Goal: Information Seeking & Learning: Learn about a topic

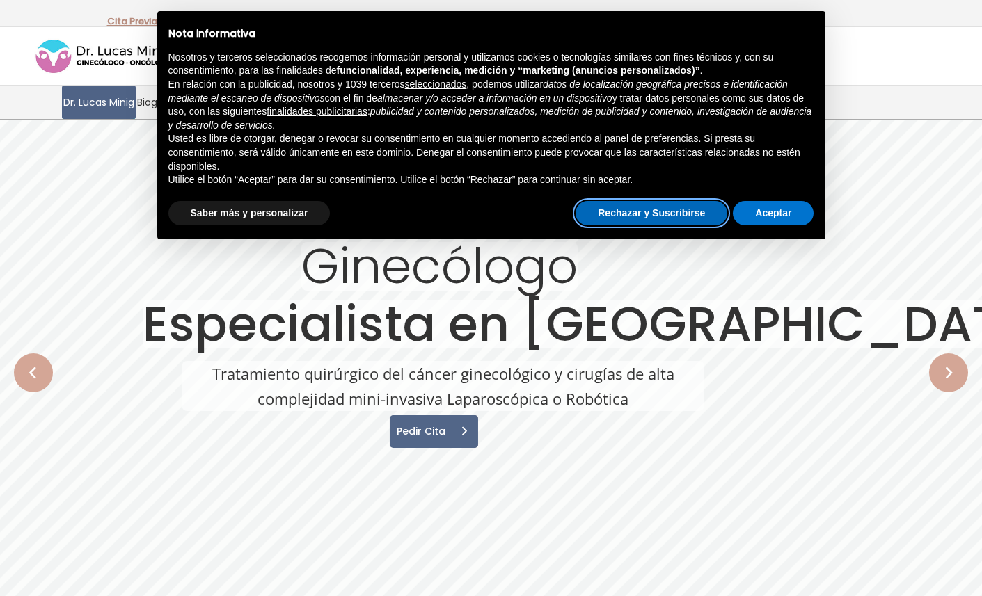
click at [655, 215] on button "Rechazar y Suscribirse" at bounding box center [651, 213] width 152 height 25
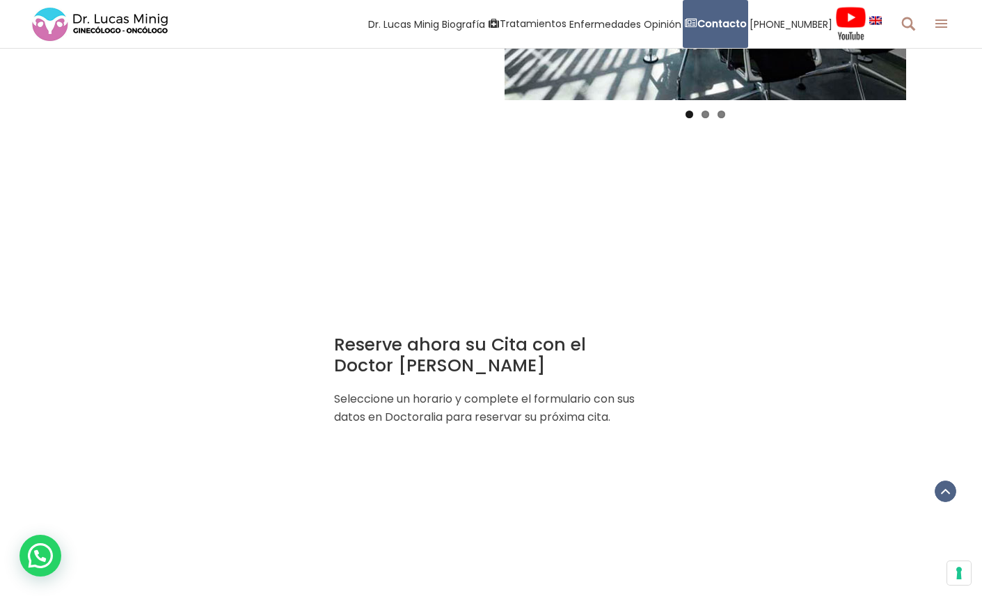
scroll to position [1349, 0]
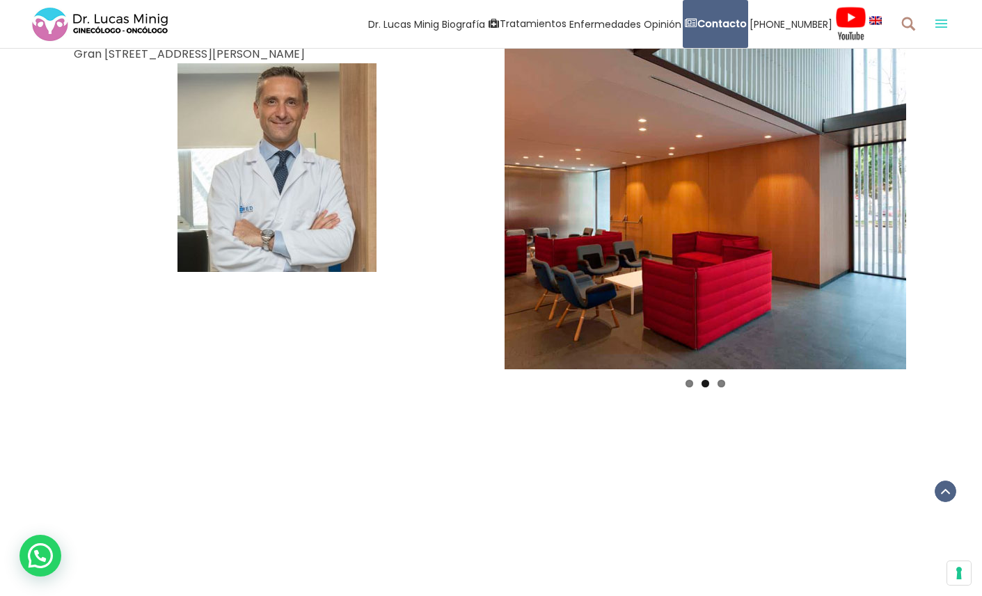
click at [936, 22] on span at bounding box center [941, 23] width 12 height 8
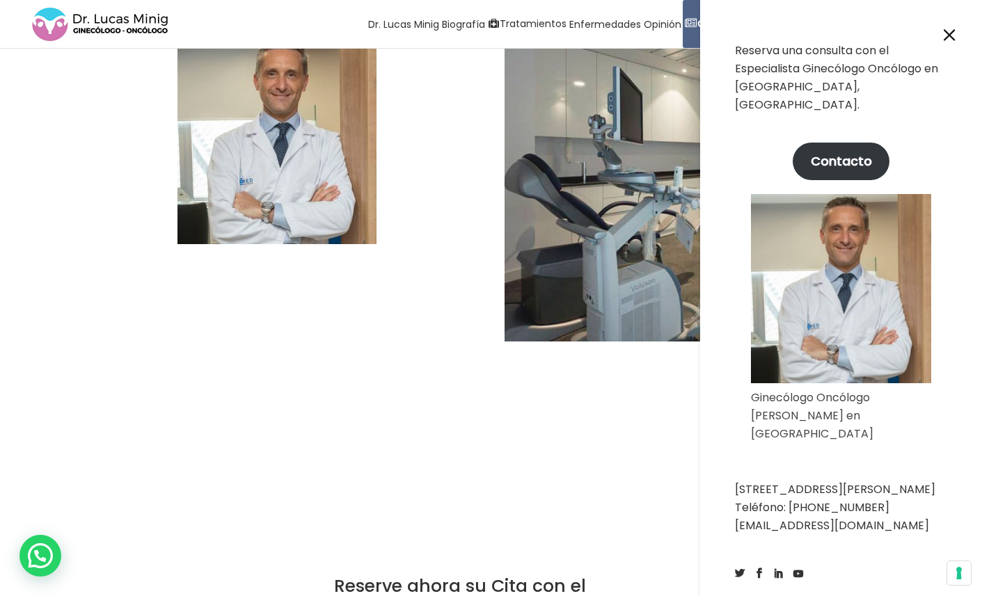
scroll to position [1378, 0]
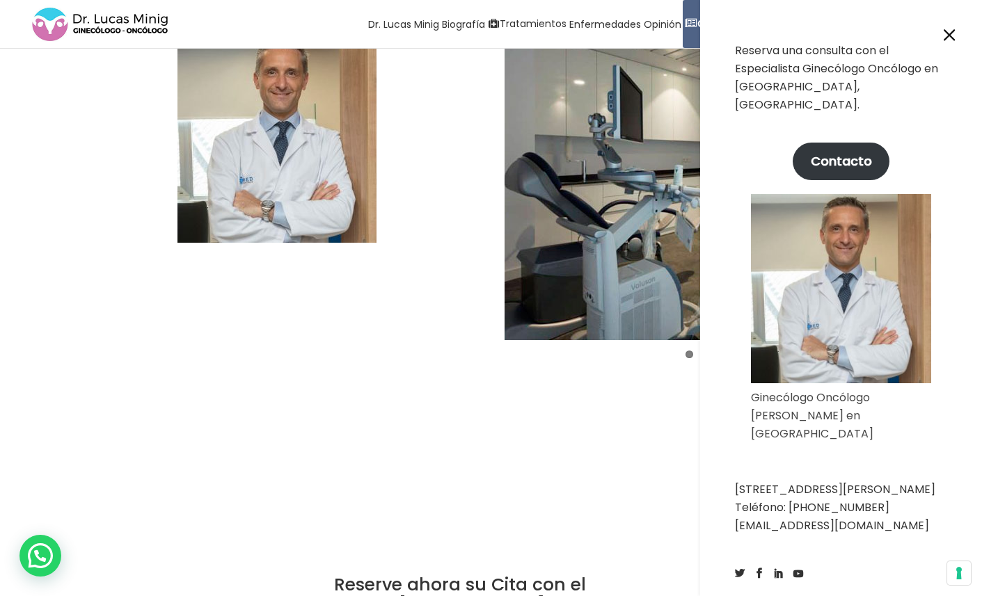
click at [433, 281] on div at bounding box center [491, 298] width 982 height 596
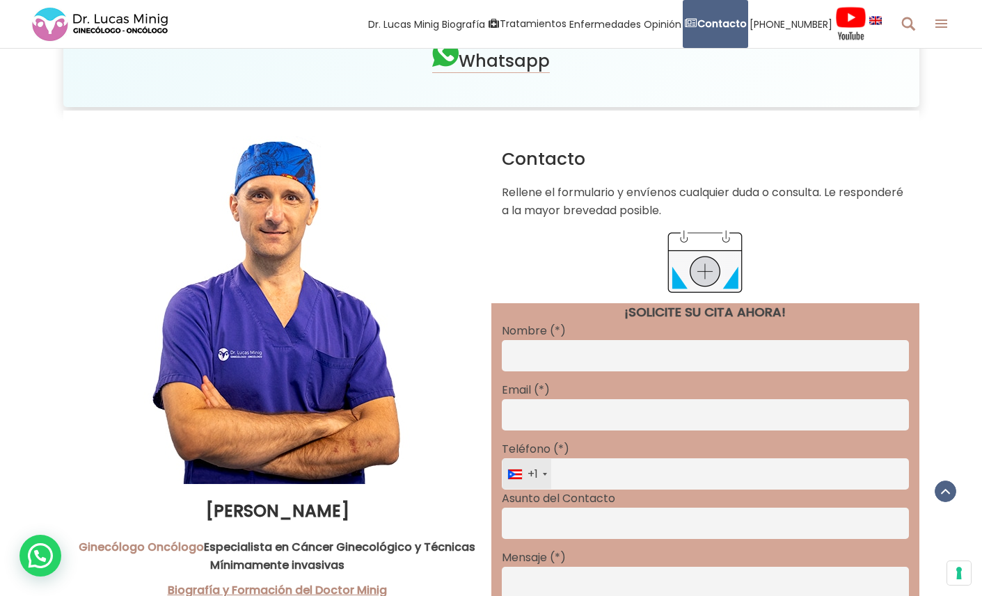
scroll to position [0, 0]
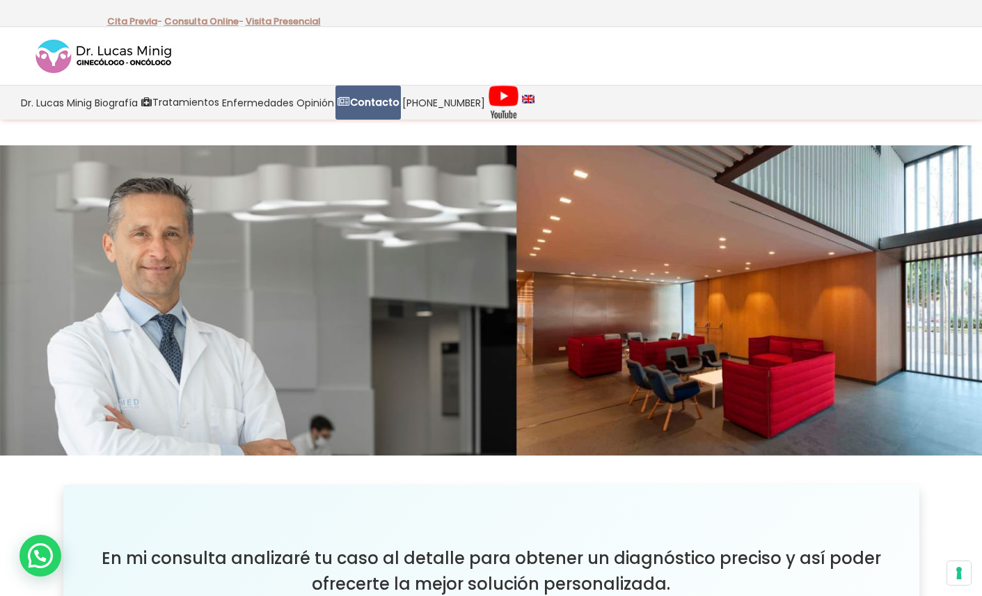
click at [117, 53] on img at bounding box center [103, 57] width 139 height 38
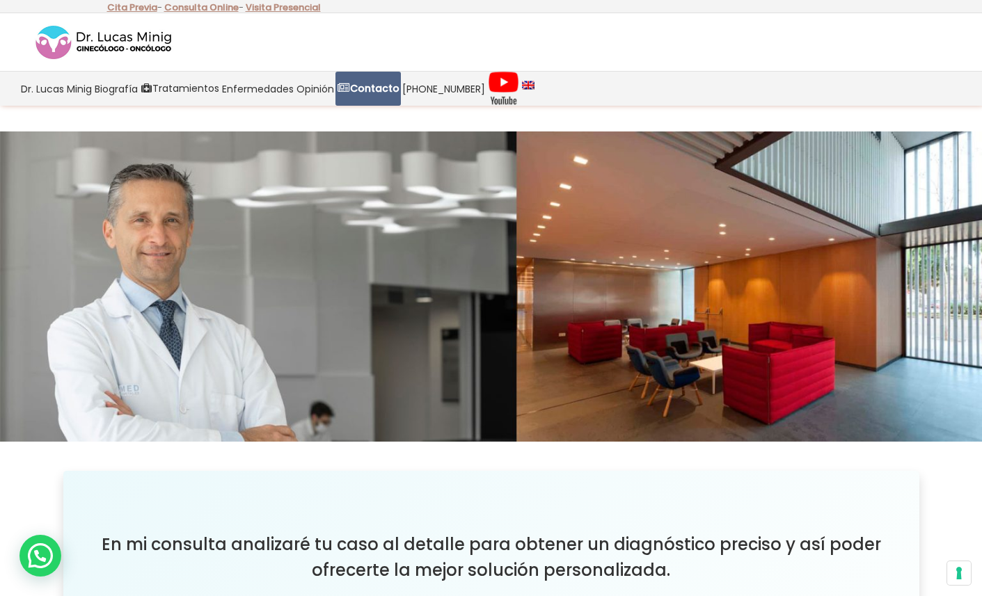
scroll to position [15, 0]
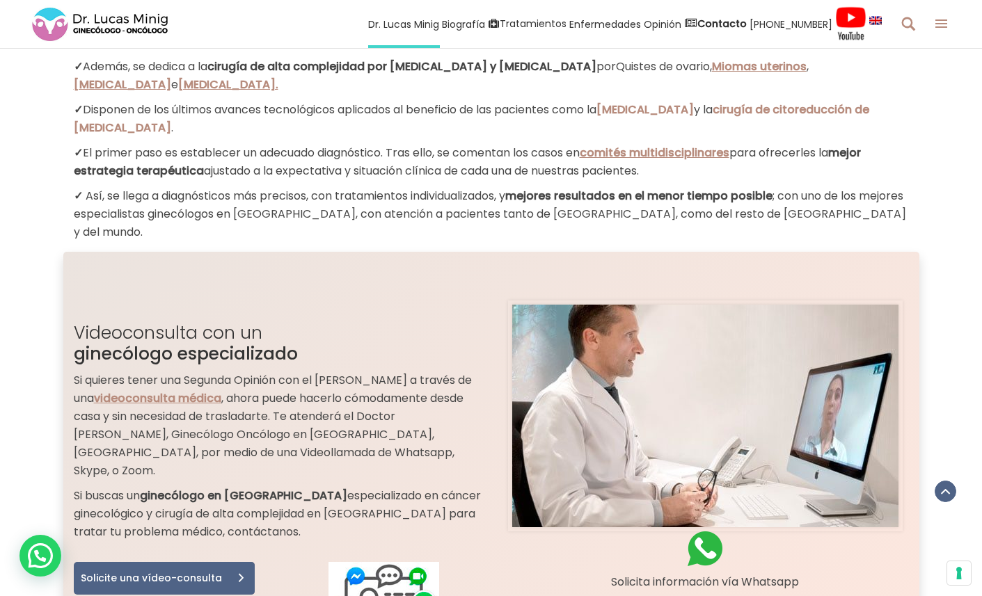
scroll to position [1444, 0]
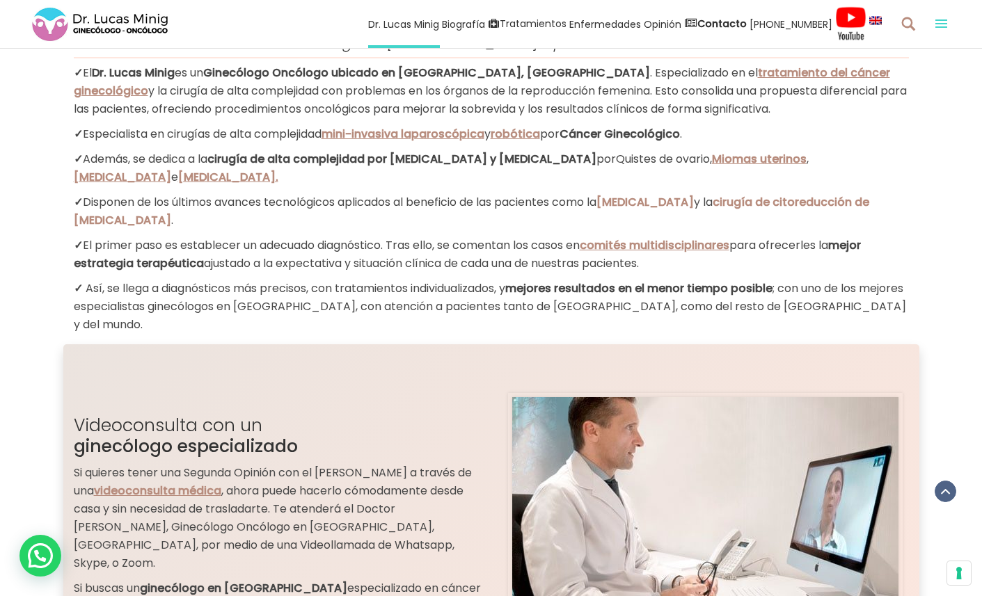
click at [943, 25] on span at bounding box center [941, 23] width 12 height 8
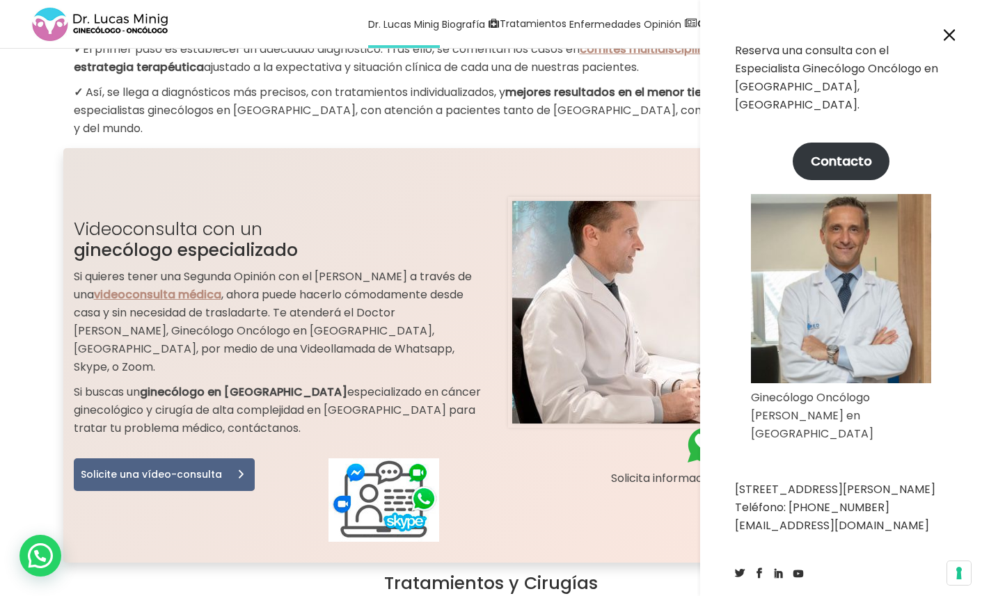
scroll to position [1649, 0]
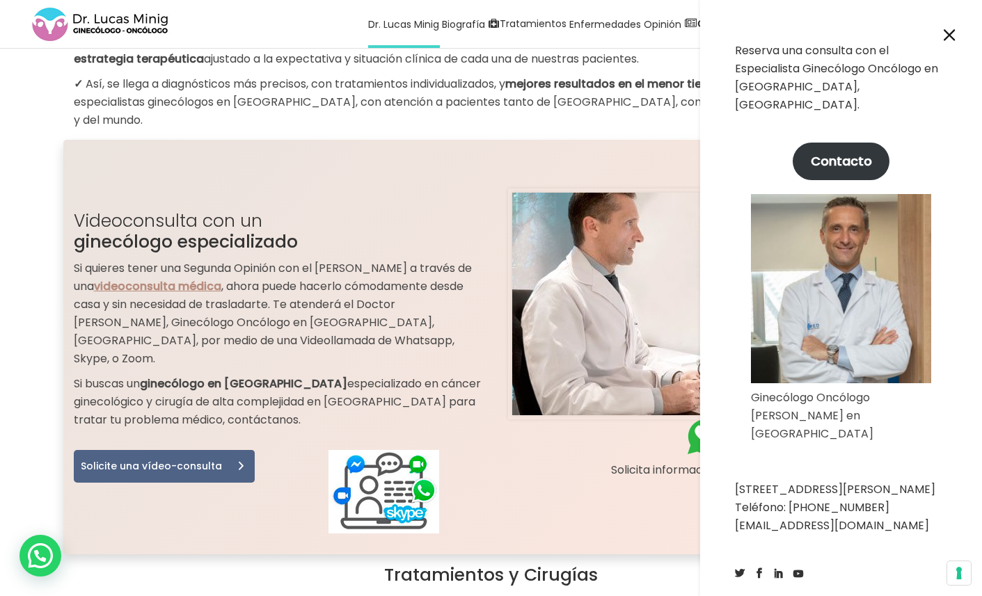
click at [319, 16] on div at bounding box center [491, 298] width 982 height 596
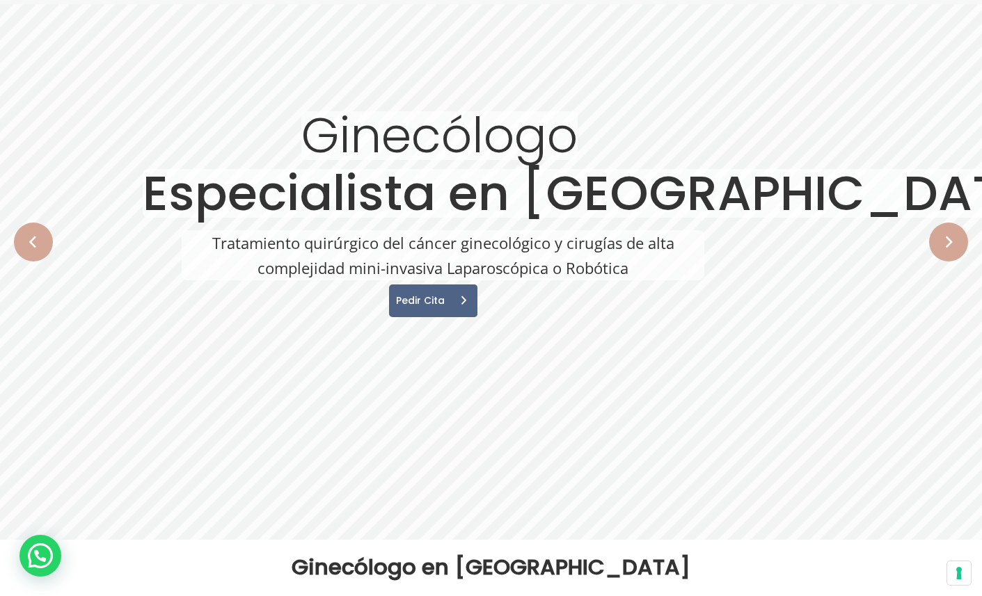
scroll to position [0, 0]
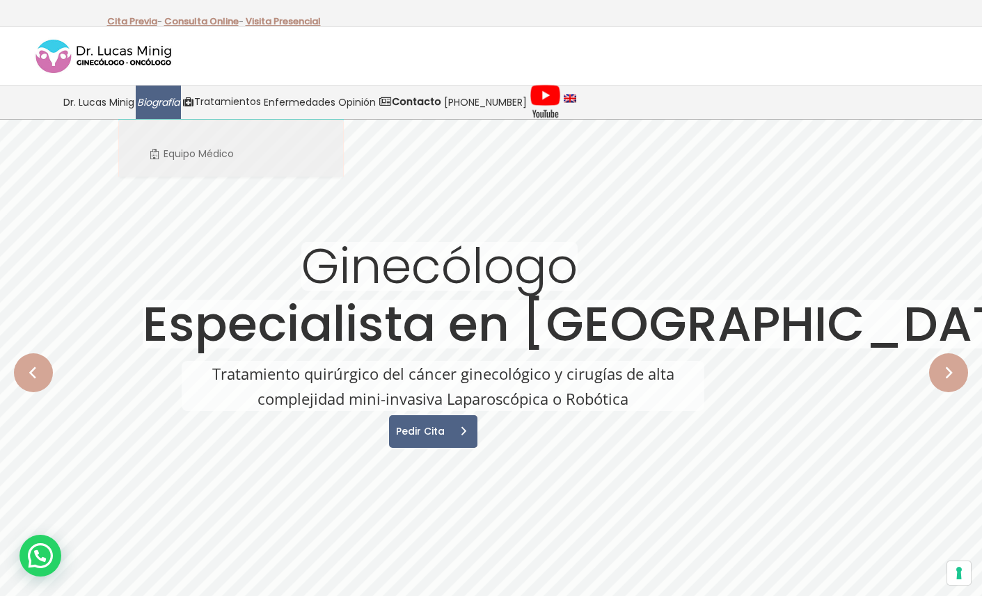
click at [157, 97] on span "Biografía" at bounding box center [158, 103] width 42 height 16
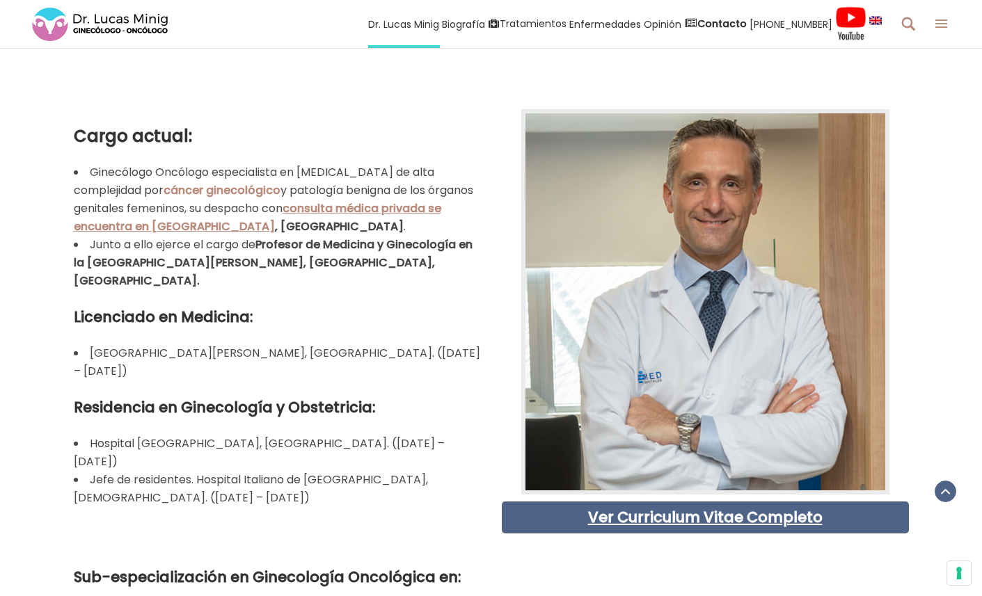
scroll to position [522, 0]
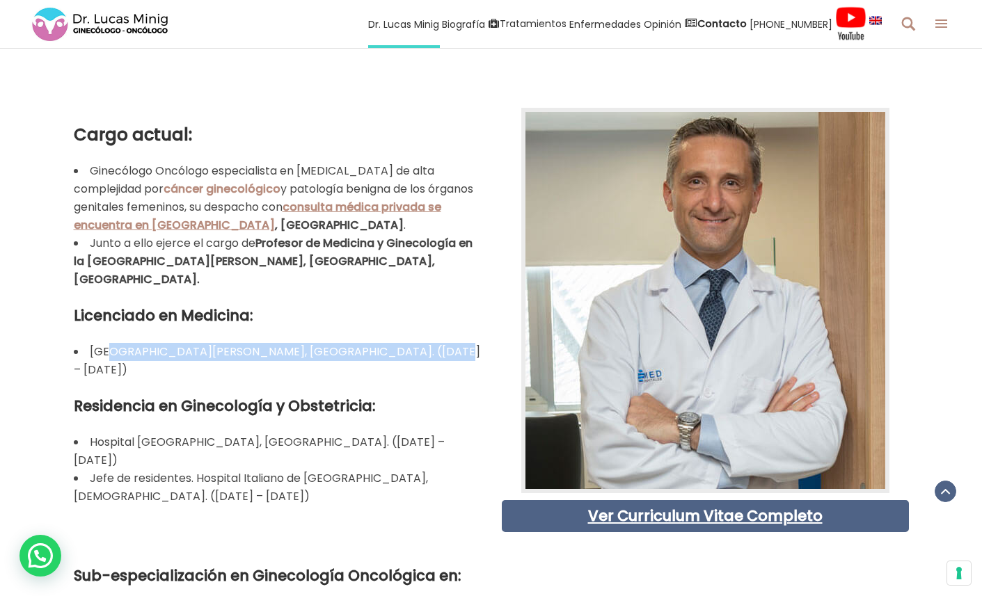
drag, startPoint x: 423, startPoint y: 334, endPoint x: 107, endPoint y: 327, distance: 315.9
click at [107, 343] on li "Universidad Católica de Córdoba, Argentina. (1994 – 2000)" at bounding box center [277, 361] width 407 height 36
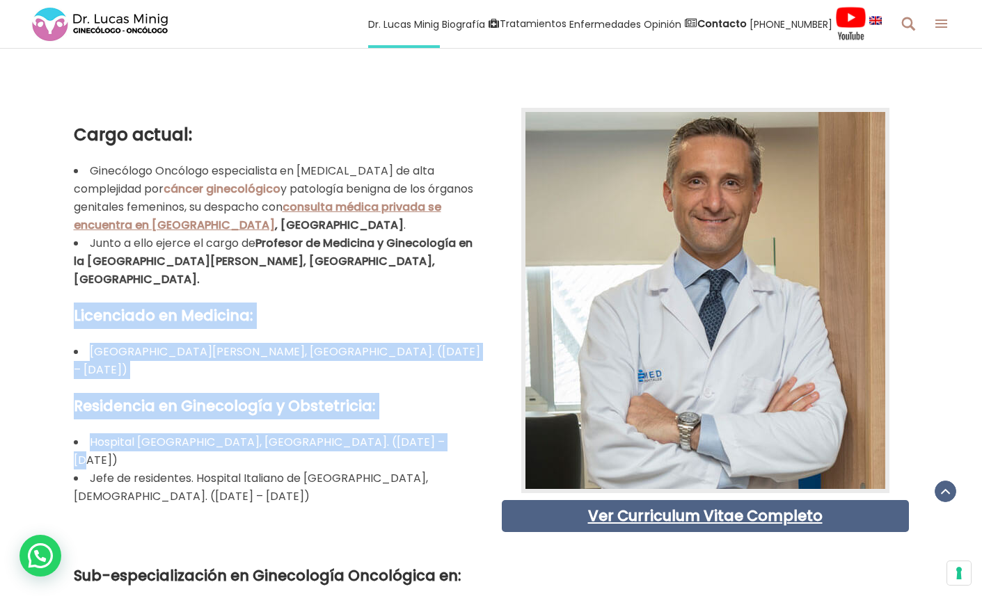
drag, startPoint x: 417, startPoint y: 406, endPoint x: 74, endPoint y: 299, distance: 359.8
click at [74, 299] on div "Cargo actual: Ginecólogo Oncólogo especialista en cirugía ginecológica de alta …" at bounding box center [277, 314] width 407 height 384
copy div "Licenciado en Medicina: Universidad Católica de Córdoba, Argentina. (1994 – 200…"
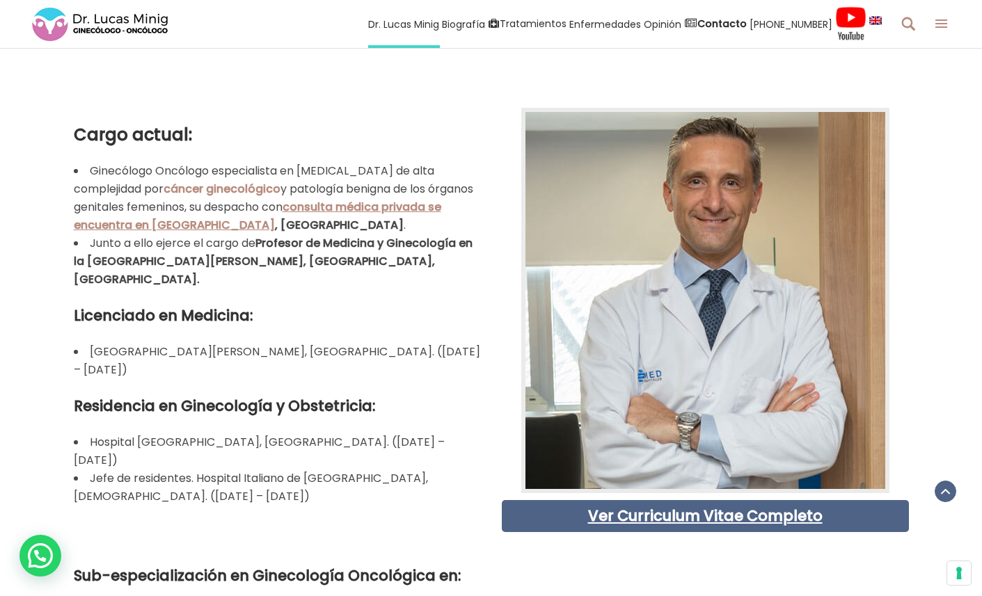
click at [712, 533] on div at bounding box center [491, 540] width 835 height 17
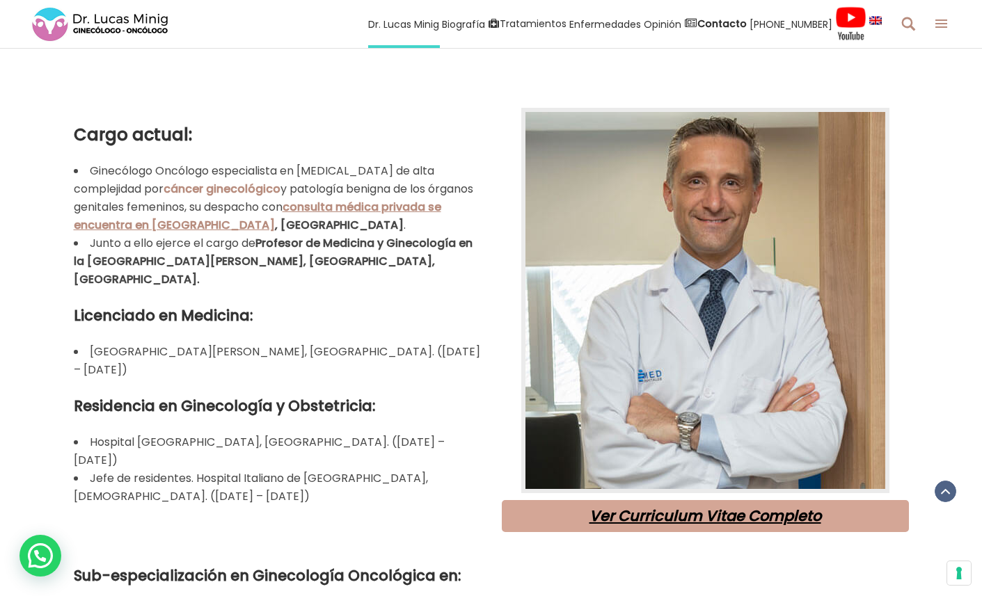
click at [703, 520] on link "Ver Curriculum Vitae Completo" at bounding box center [705, 516] width 232 height 20
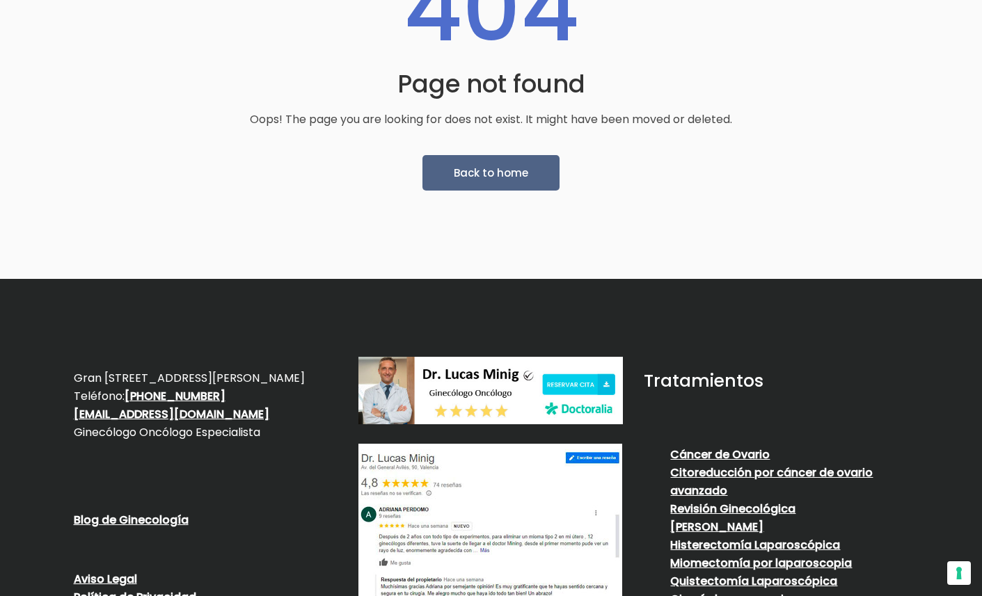
scroll to position [515, 0]
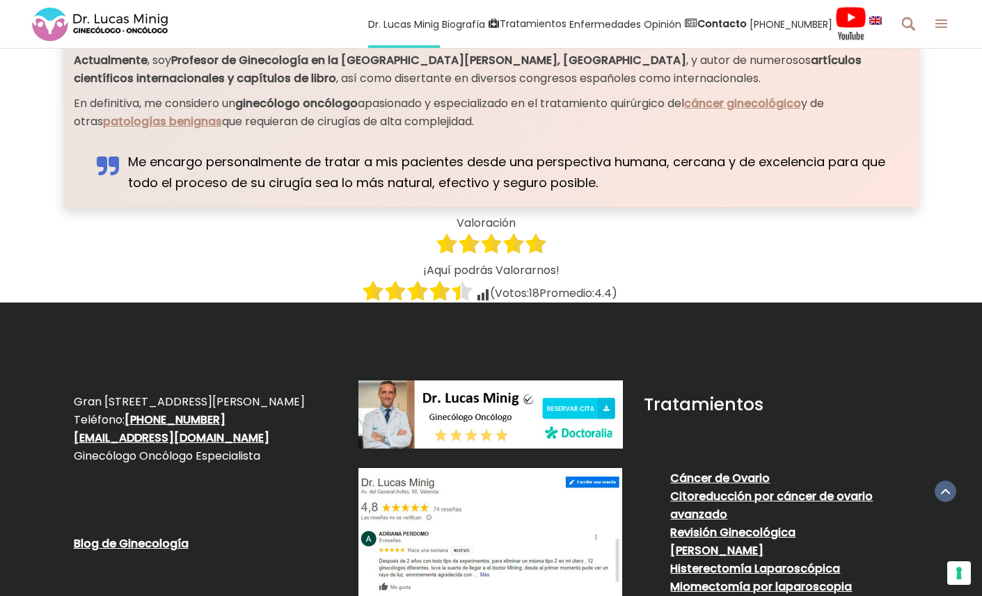
scroll to position [4375, 0]
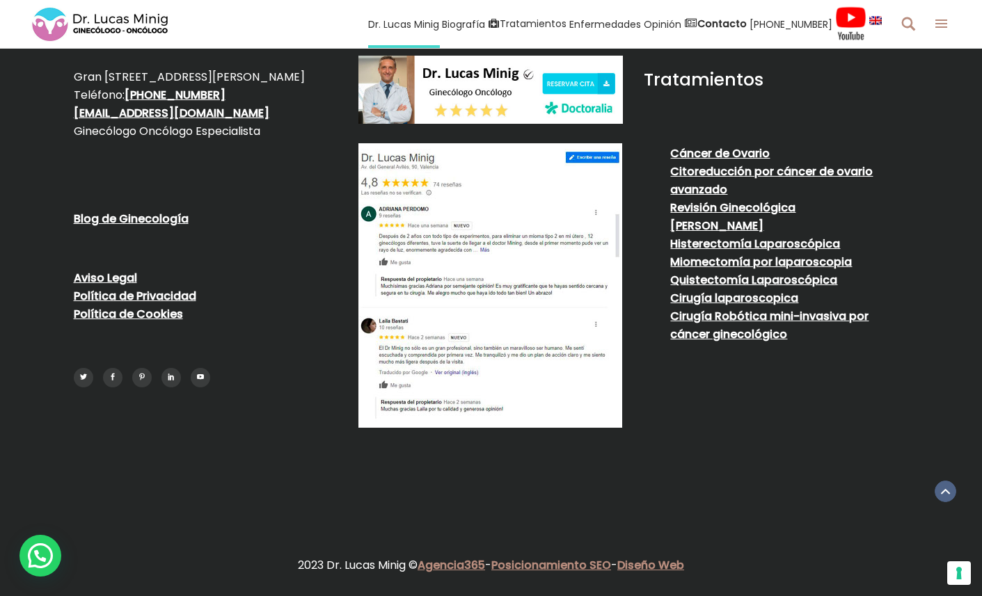
click at [120, 28] on img at bounding box center [100, 25] width 139 height 38
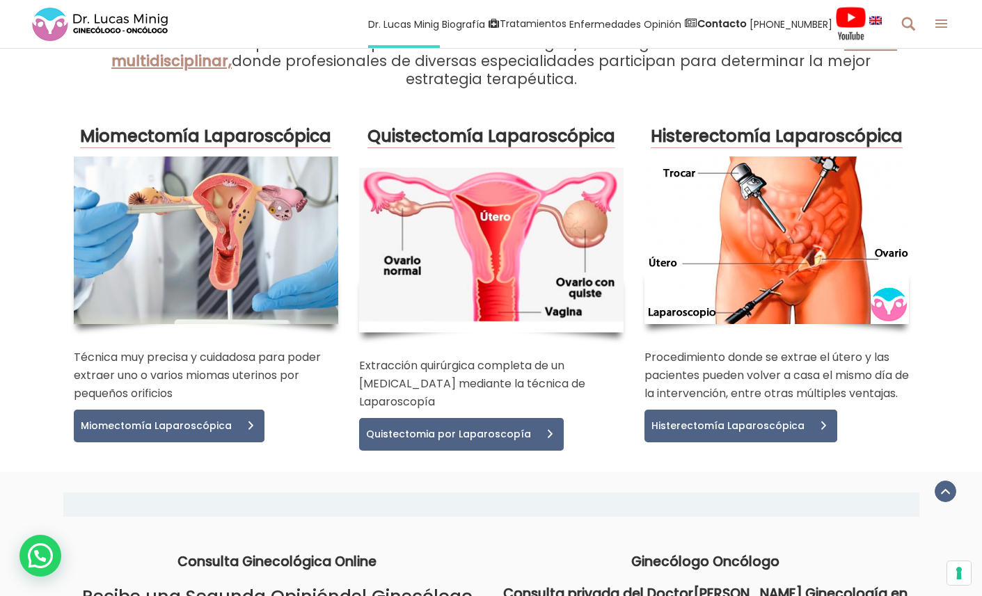
scroll to position [2926, 0]
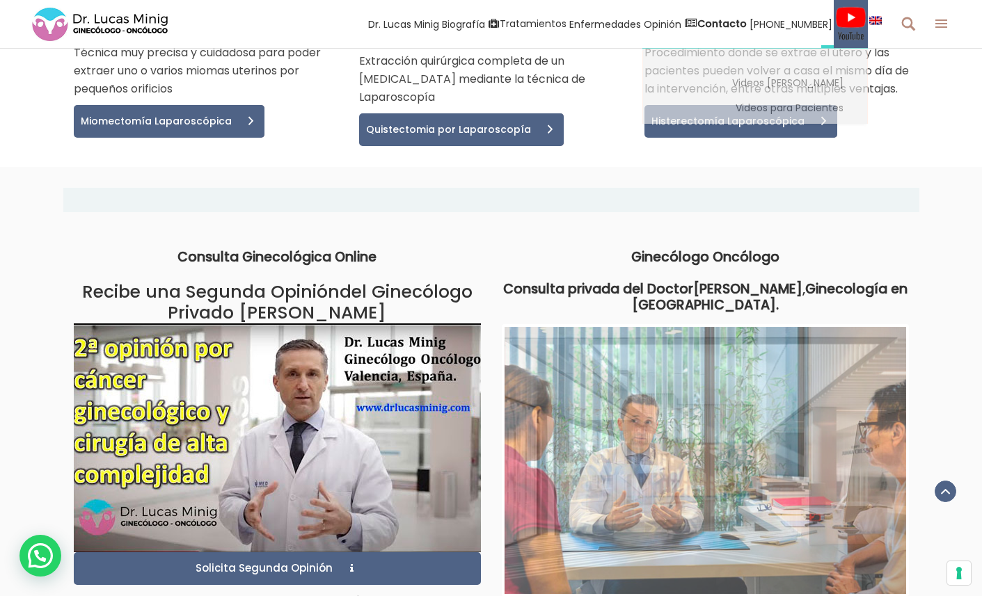
click at [861, 23] on img at bounding box center [850, 23] width 31 height 35
